Goal: Information Seeking & Learning: Learn about a topic

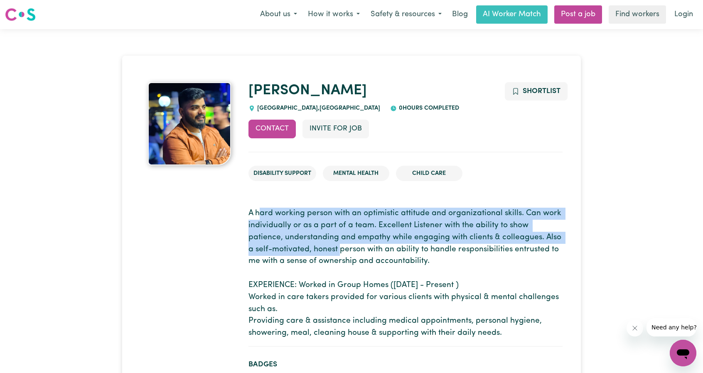
drag, startPoint x: 260, startPoint y: 206, endPoint x: 317, endPoint y: 251, distance: 72.8
click at [317, 251] on section "A hard working person with an optimistic attitude and organizational skills. Ca…" at bounding box center [405, 274] width 314 height 146
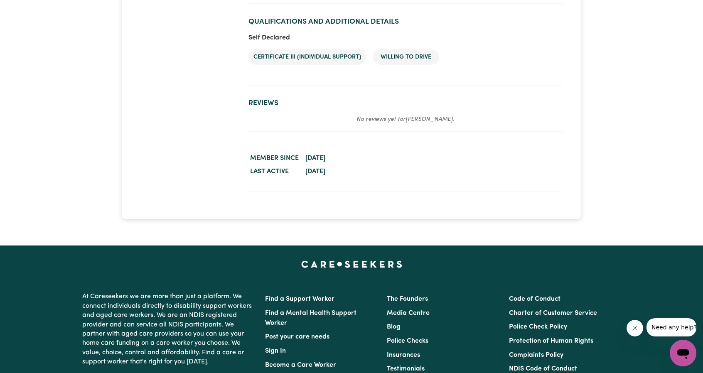
scroll to position [1496, 0]
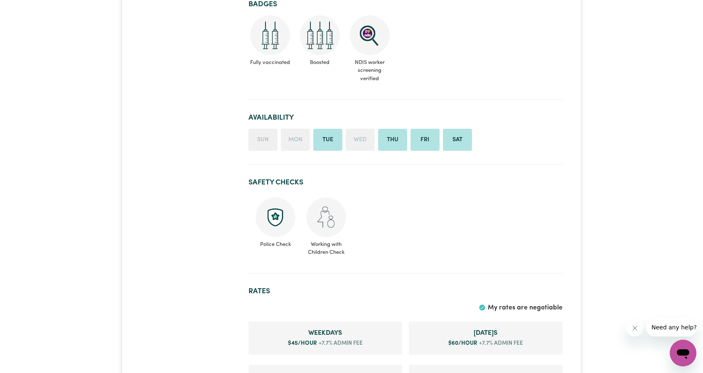
scroll to position [125, 0]
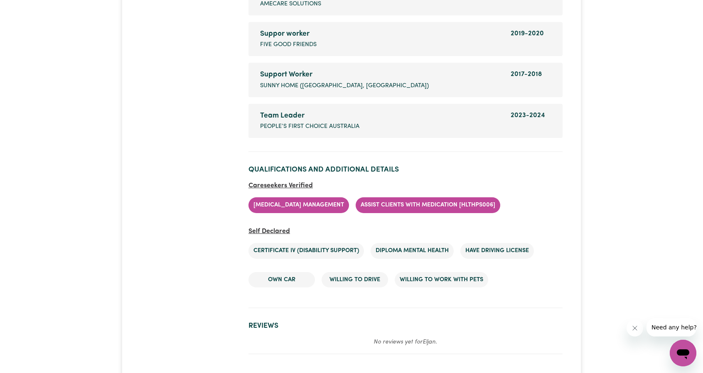
scroll to position [1662, 0]
